Goal: Ask a question

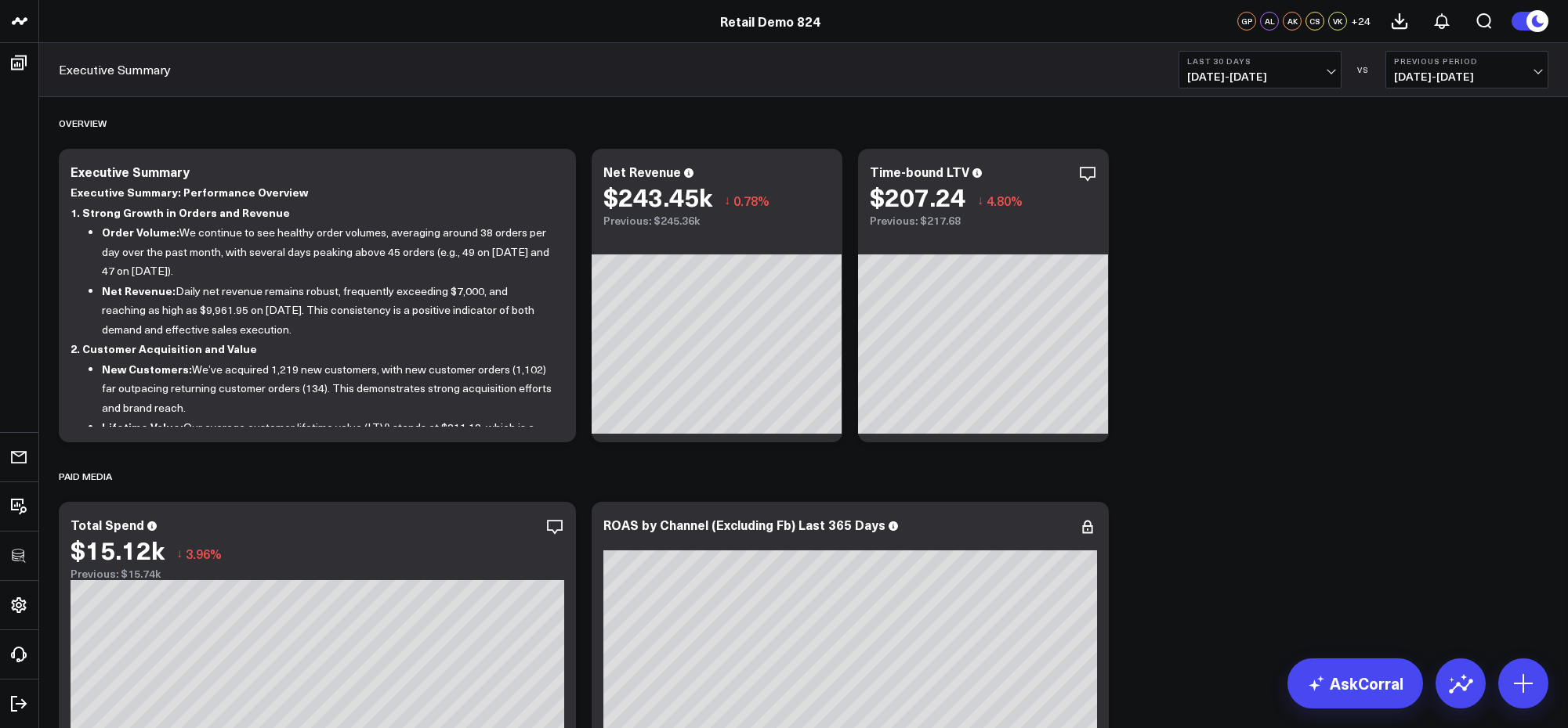
drag, startPoint x: 1097, startPoint y: 478, endPoint x: 1285, endPoint y: 341, distance: 232.6
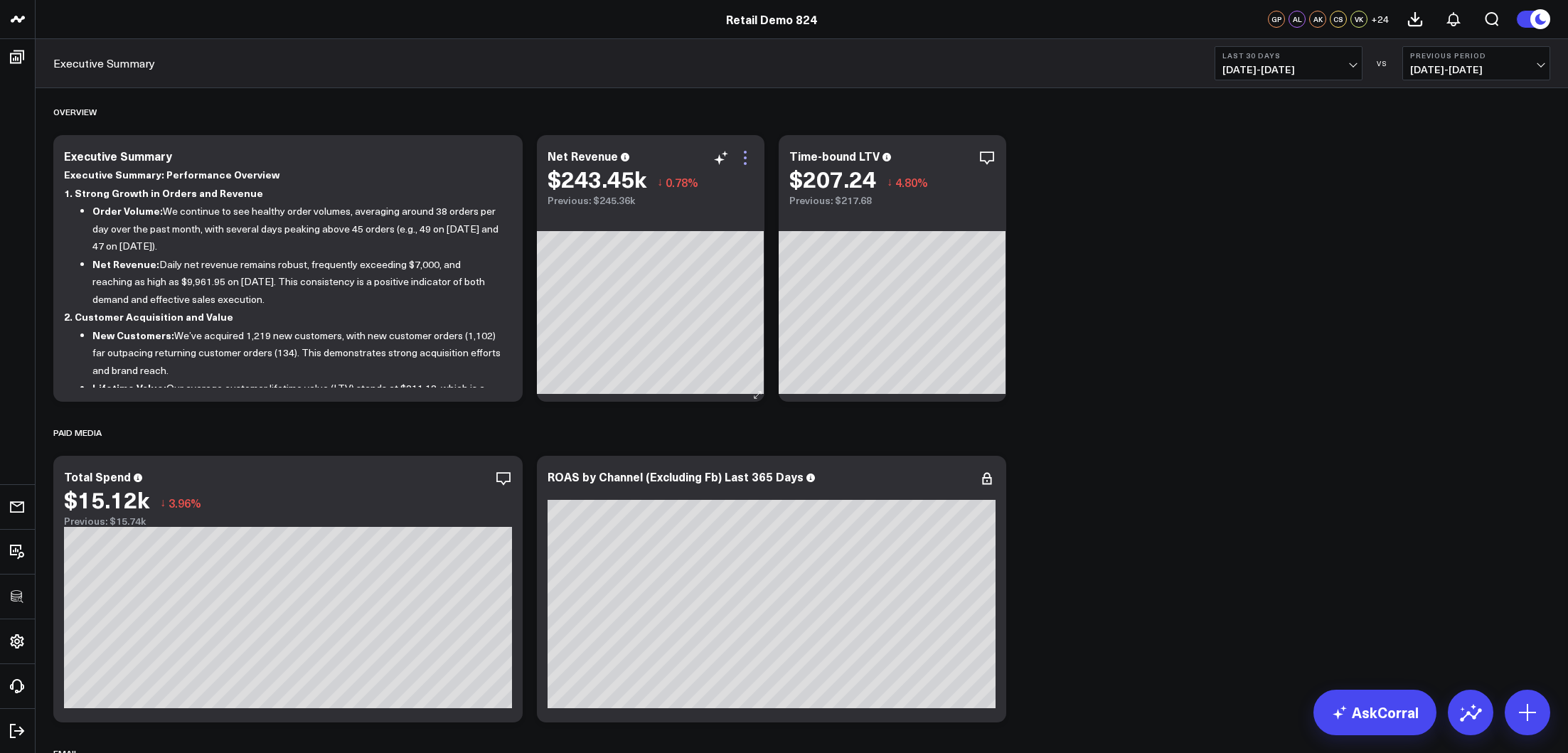
click at [748, 163] on icon at bounding box center [745, 157] width 17 height 17
click at [1375, 661] on link "AskCorral" at bounding box center [1374, 713] width 123 height 46
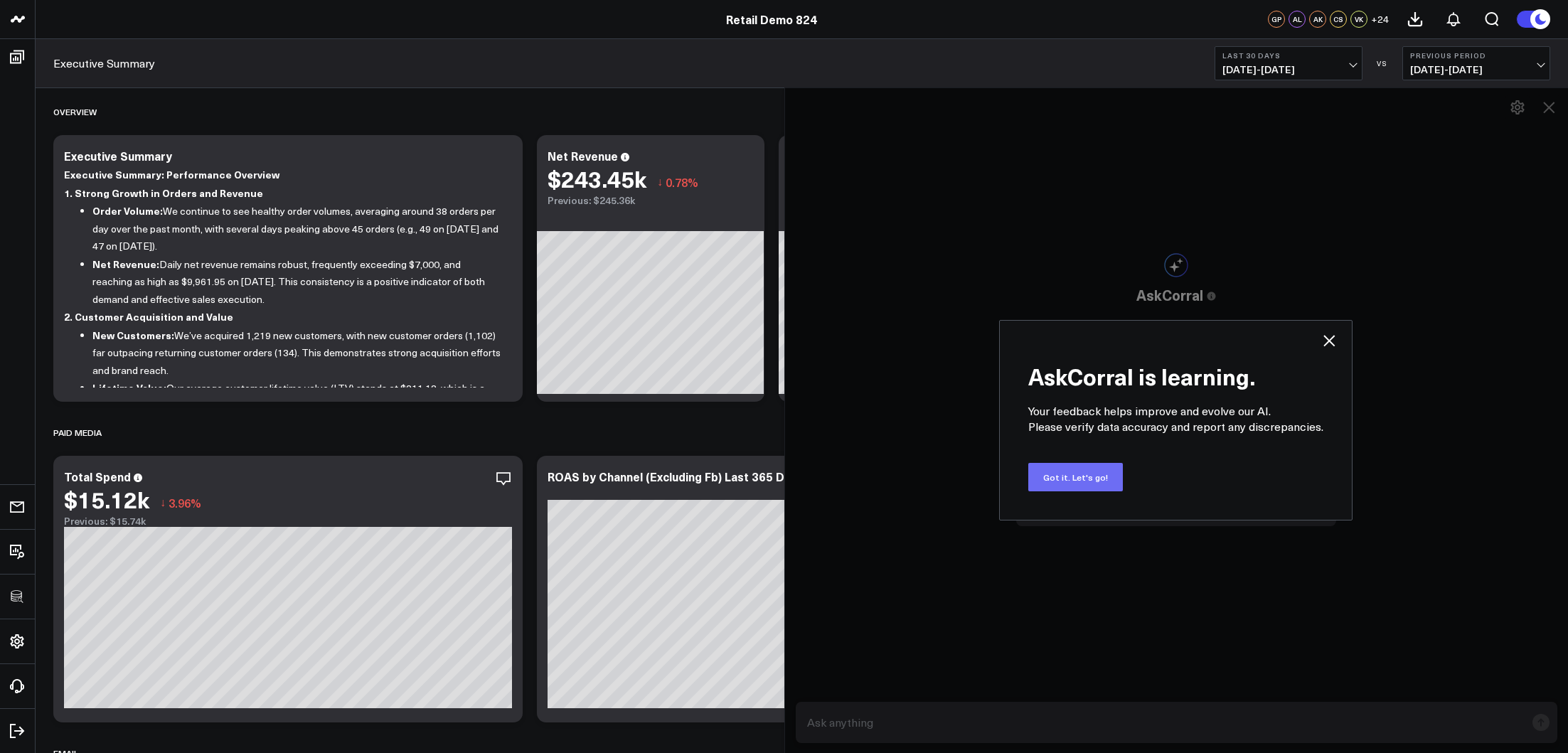
click at [1093, 478] on button "Got it. Let's go!" at bounding box center [1075, 478] width 94 height 28
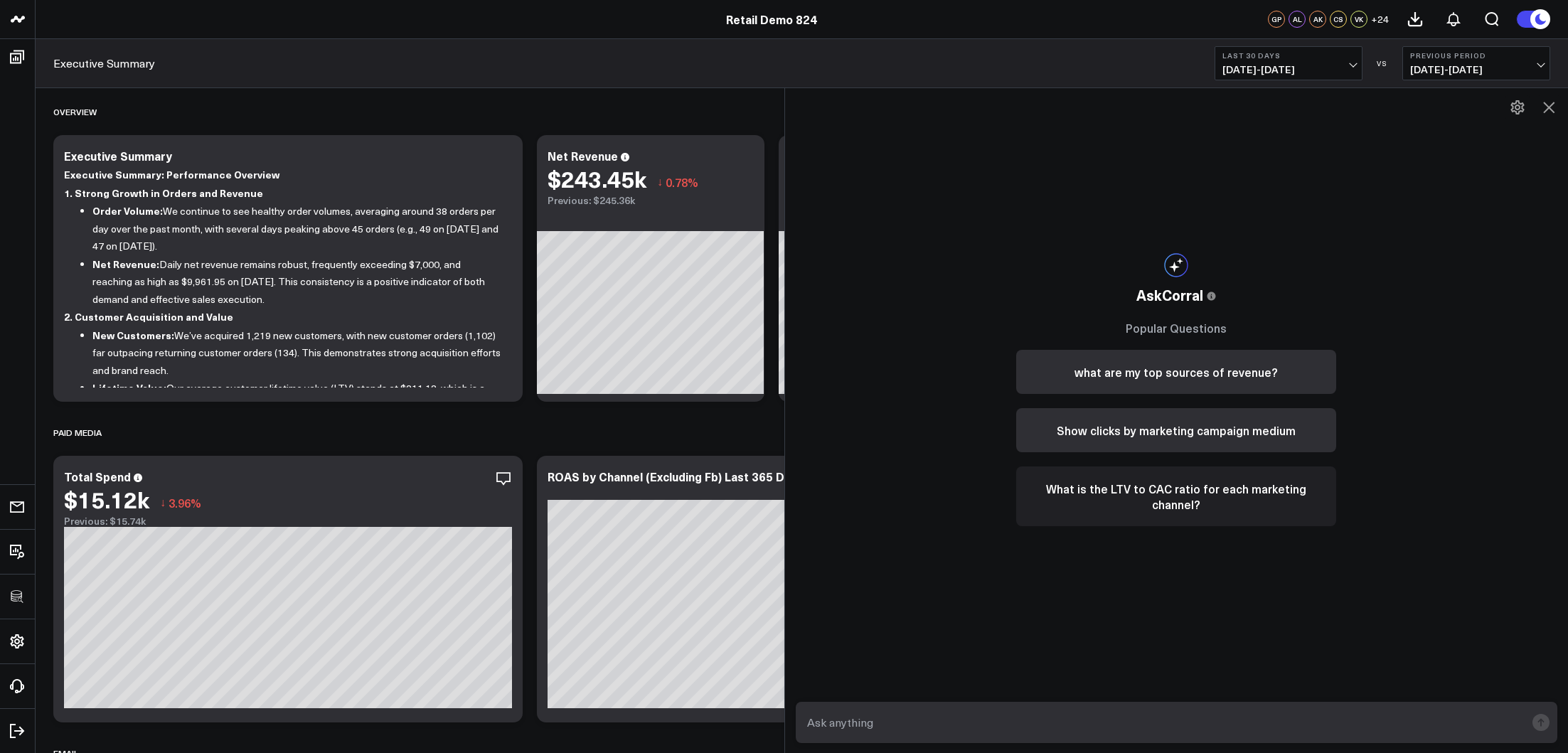
click at [1159, 486] on button "What is the LTV to CAC ratio for each marketing channel?" at bounding box center [1176, 497] width 320 height 60
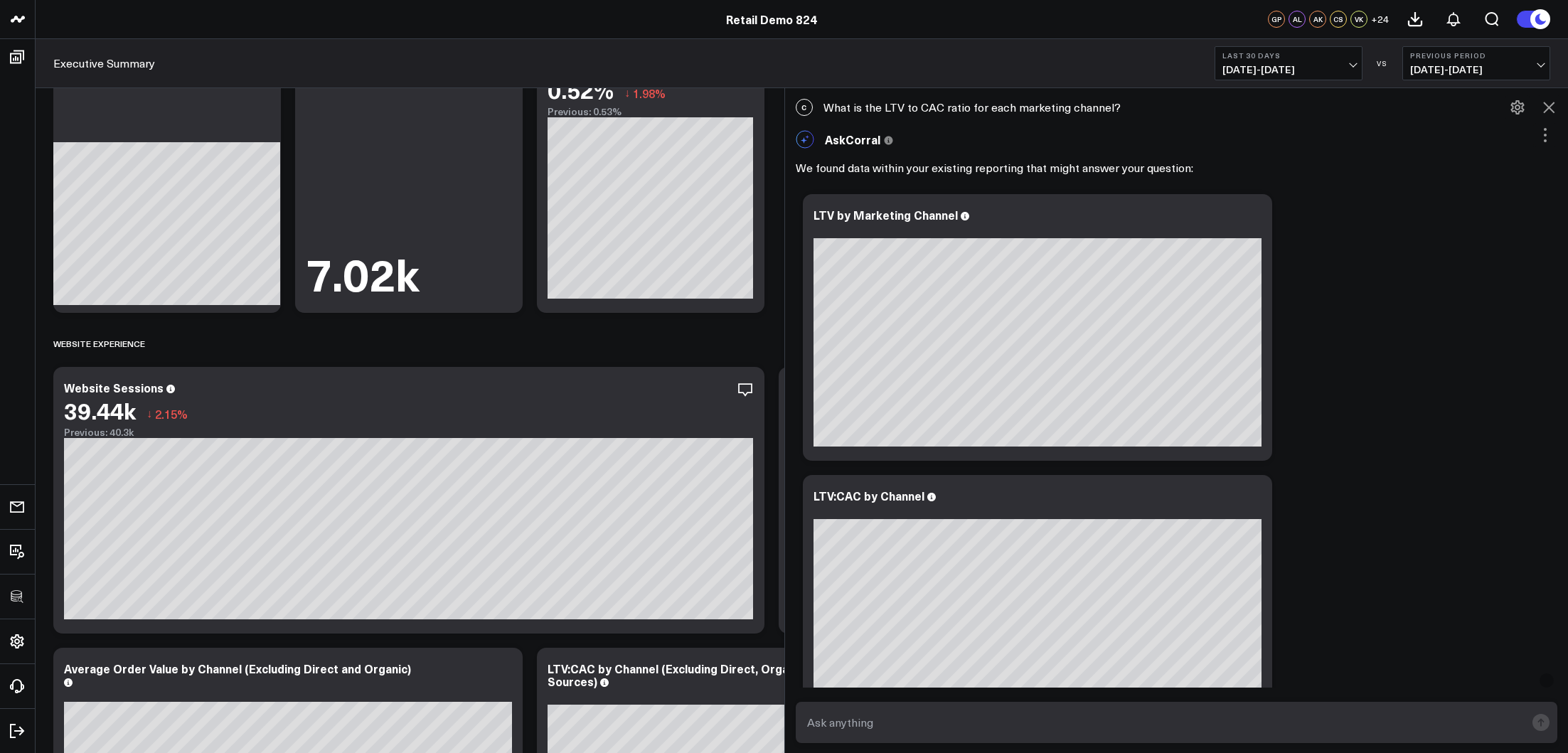
click at [1422, 105] on icon at bounding box center [1549, 107] width 17 height 17
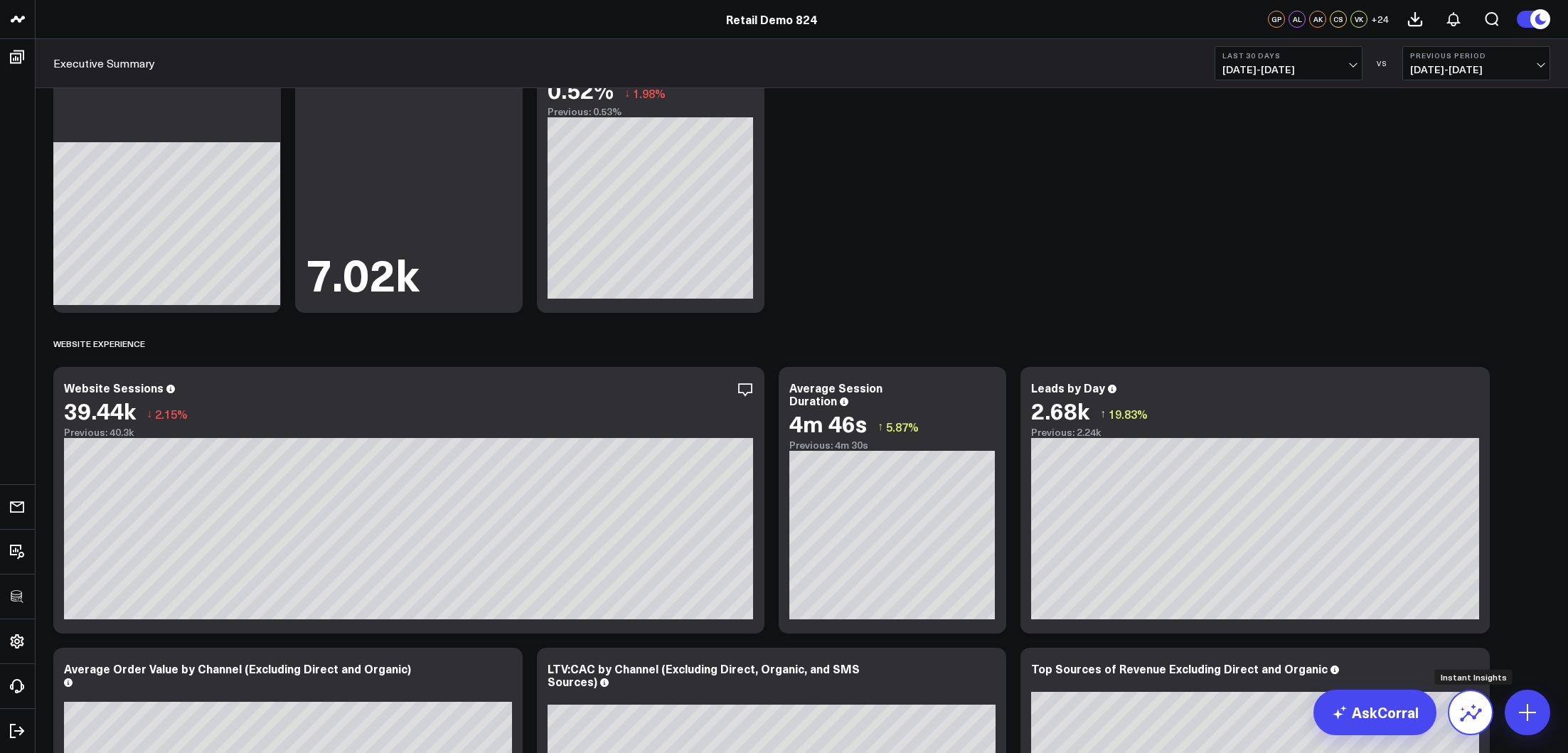
click at [1422, 661] on icon at bounding box center [1471, 713] width 23 height 23
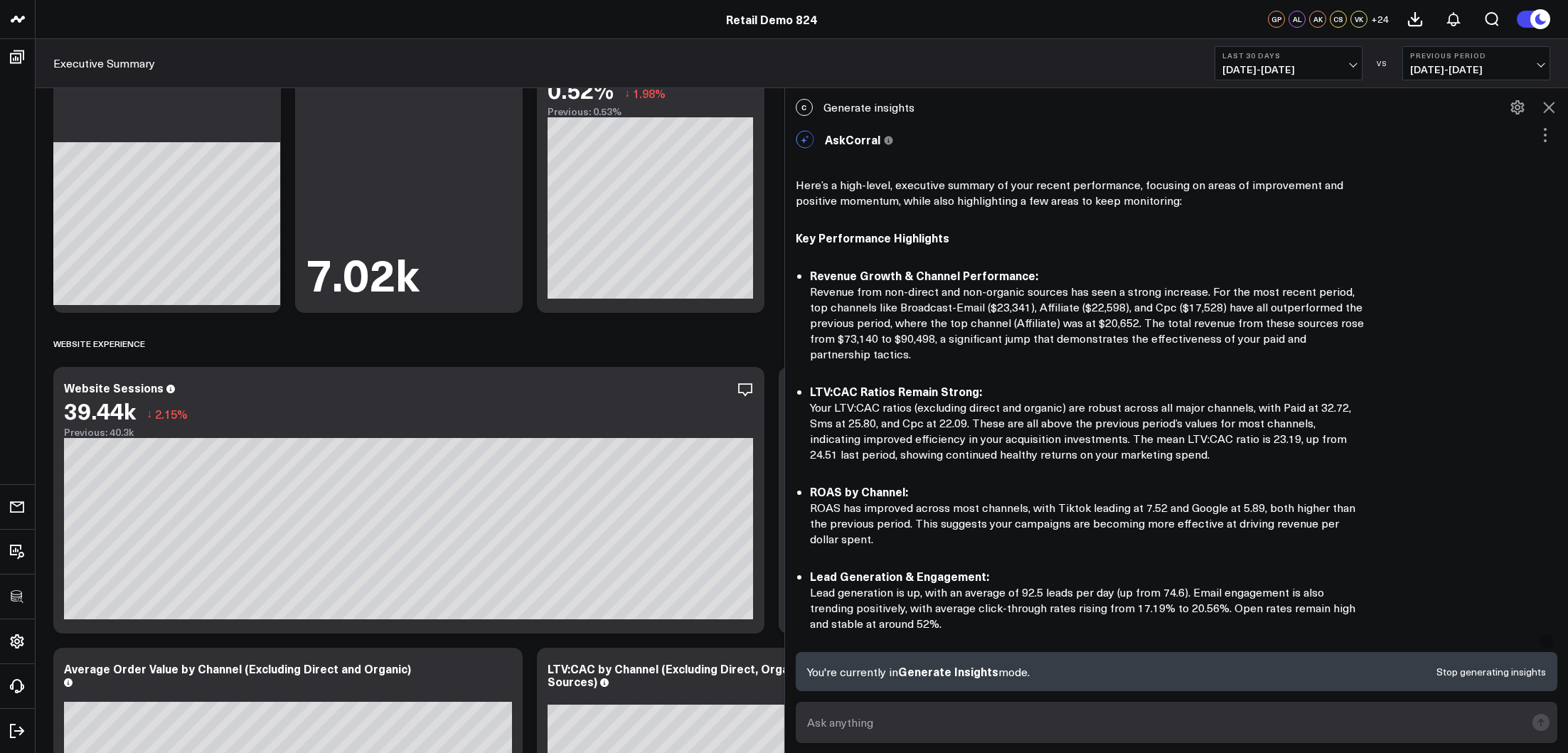
click at [1422, 108] on icon at bounding box center [1549, 107] width 17 height 17
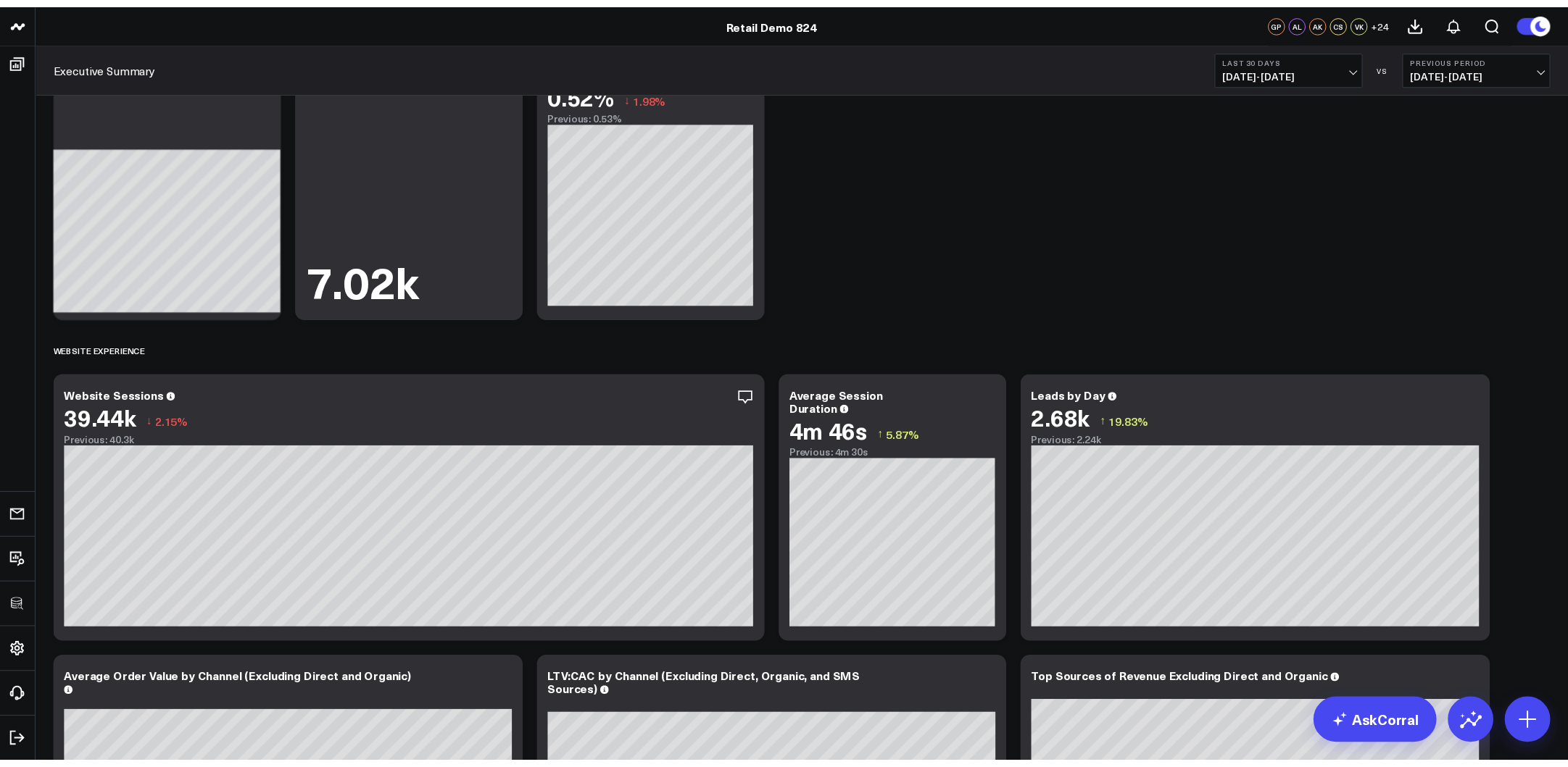
scroll to position [750, 0]
